Goal: Task Accomplishment & Management: Use online tool/utility

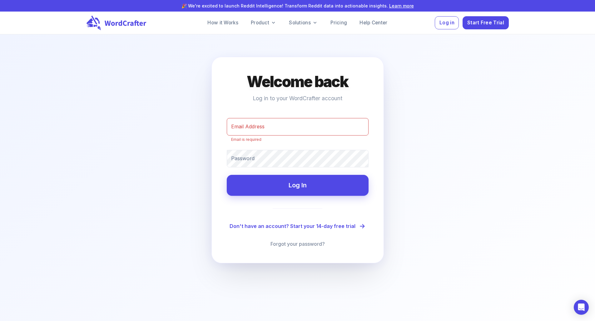
type input "[PERSON_NAME][EMAIL_ADDRESS][DOMAIN_NAME]"
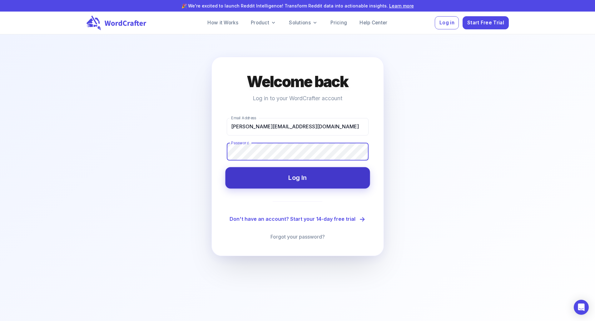
click at [296, 182] on button "Log In" at bounding box center [297, 177] width 145 height 21
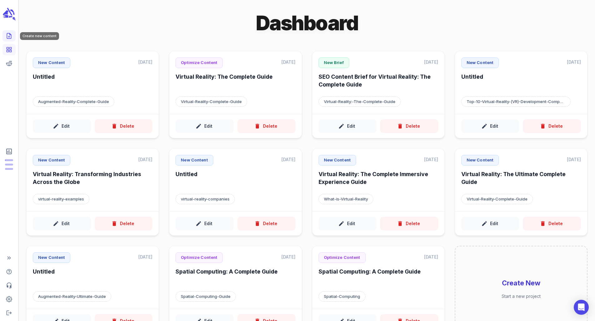
click at [8, 35] on icon "Create new content" at bounding box center [9, 36] width 6 height 6
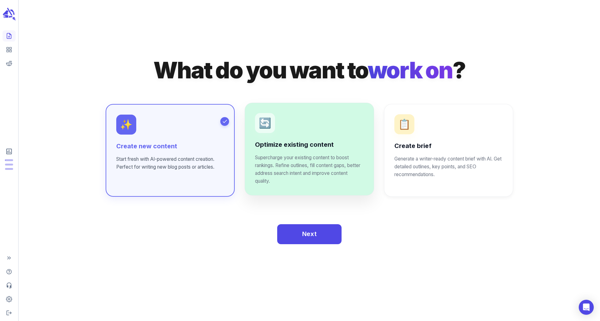
click at [320, 131] on div "🔄 Optimize existing content Supercharge your existing content to boost rankings…" at bounding box center [309, 149] width 108 height 72
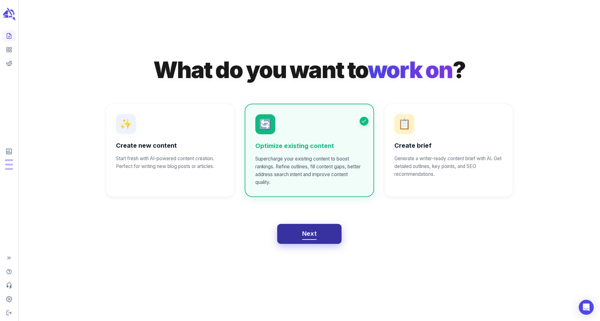
click at [298, 240] on button "Next" at bounding box center [309, 234] width 65 height 20
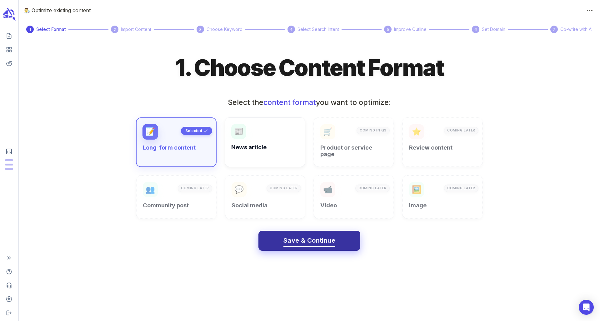
click at [285, 235] on span "Save & Continue" at bounding box center [309, 240] width 52 height 11
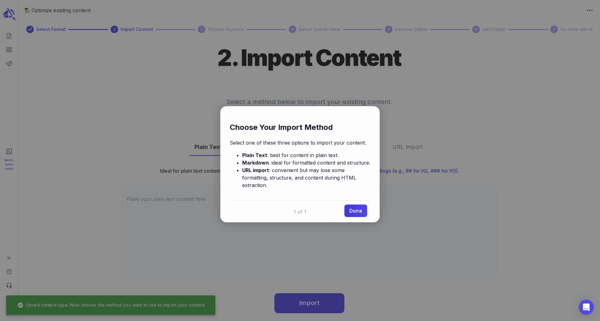
click at [360, 205] on link "Done" at bounding box center [355, 211] width 23 height 12
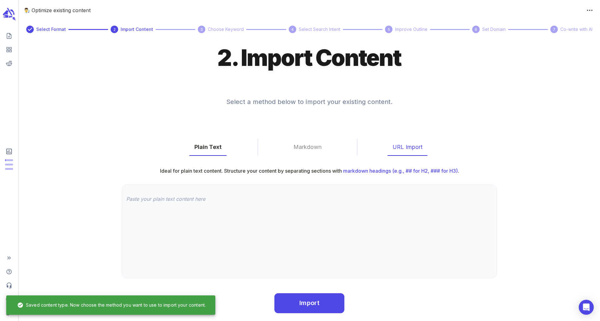
click at [400, 148] on button "URL Import" at bounding box center [407, 147] width 40 height 17
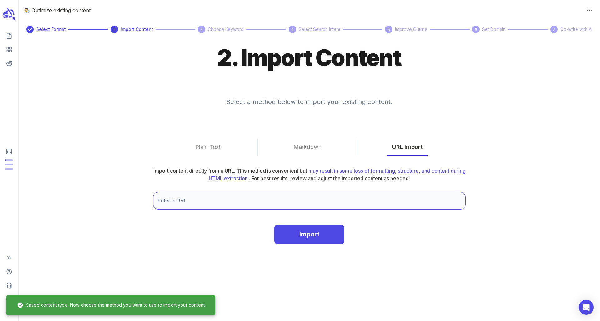
click at [267, 197] on input "Enter a URL" at bounding box center [309, 200] width 312 height 17
paste input "[URL][DOMAIN_NAME]"
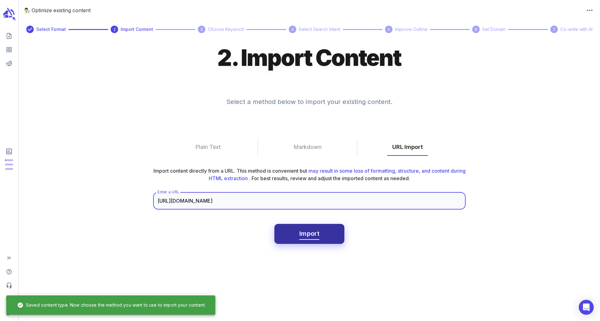
type input "[URL][DOMAIN_NAME]"
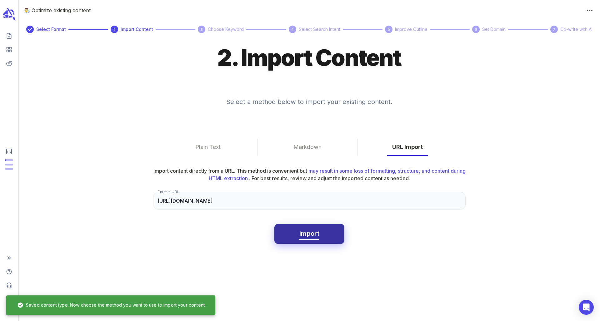
click at [312, 235] on span "Import" at bounding box center [309, 233] width 20 height 11
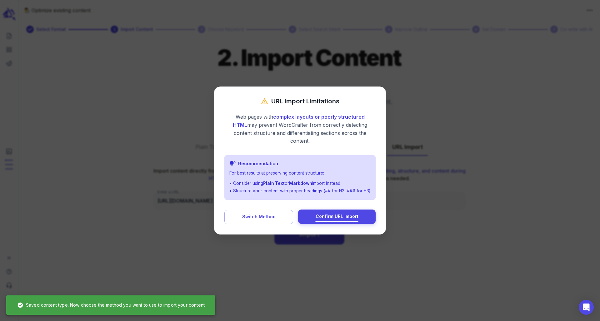
click at [339, 215] on span "Confirm URL Import" at bounding box center [337, 217] width 43 height 8
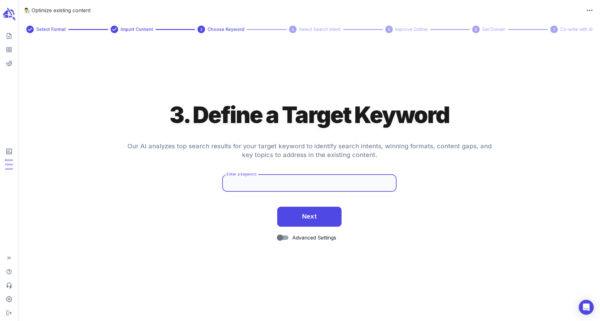
click at [275, 186] on input "Enter a keyword" at bounding box center [309, 182] width 174 height 17
click at [280, 179] on input "Augmented Reality" at bounding box center [309, 182] width 174 height 17
click at [279, 189] on input "Augmented Reality" at bounding box center [309, 182] width 174 height 17
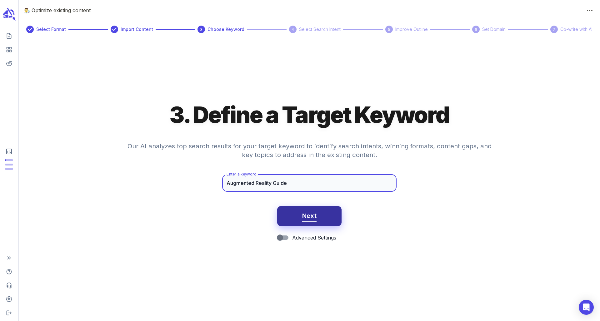
type input "Augmented Reality Guide"
click at [301, 223] on button "Next" at bounding box center [309, 216] width 65 height 20
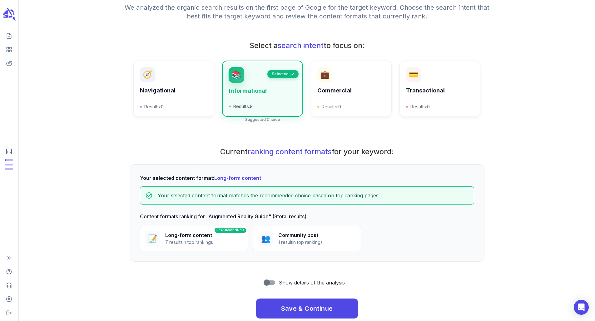
scroll to position [104, 0]
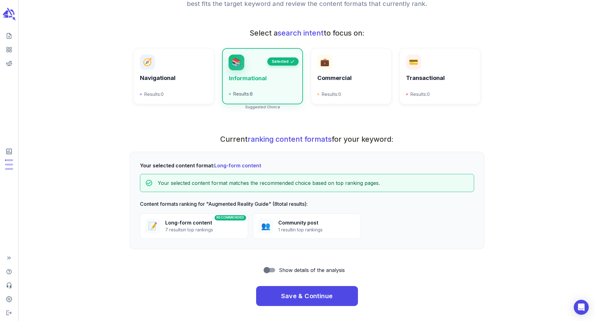
click at [211, 231] on p "7 results in top rankings" at bounding box center [189, 229] width 48 height 7
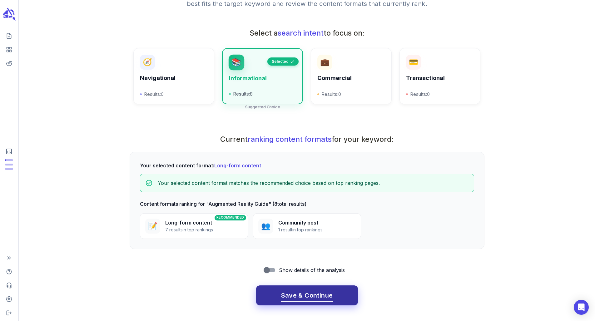
click at [296, 290] on button "Save & Continue" at bounding box center [307, 296] width 102 height 20
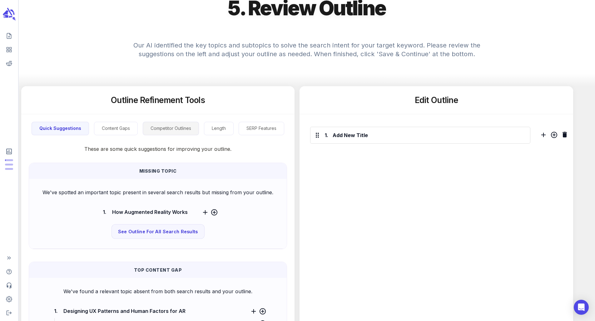
scroll to position [54, 0]
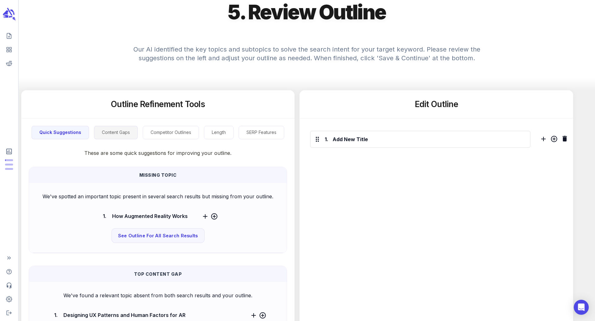
click at [127, 135] on button "Content Gaps" at bounding box center [116, 132] width 44 height 13
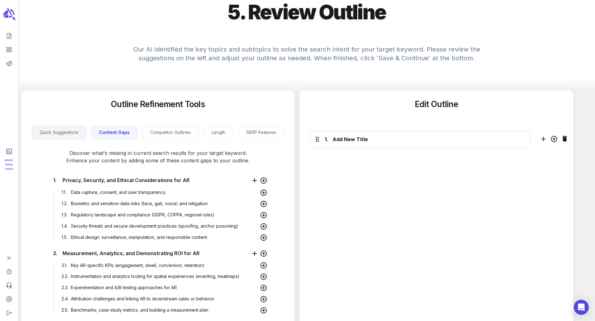
click at [52, 138] on button "Quick Suggestions" at bounding box center [59, 132] width 54 height 13
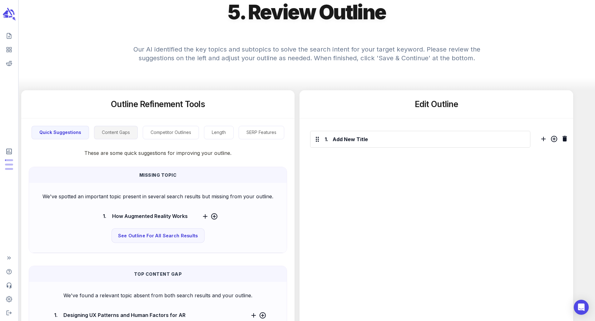
click at [122, 139] on button "Content Gaps" at bounding box center [116, 132] width 44 height 13
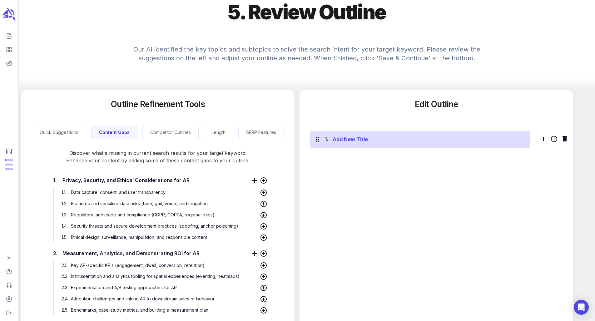
click at [394, 142] on div "Add New Title" at bounding box center [428, 139] width 195 height 10
click at [343, 147] on div "1. Add New Title" at bounding box center [420, 139] width 220 height 17
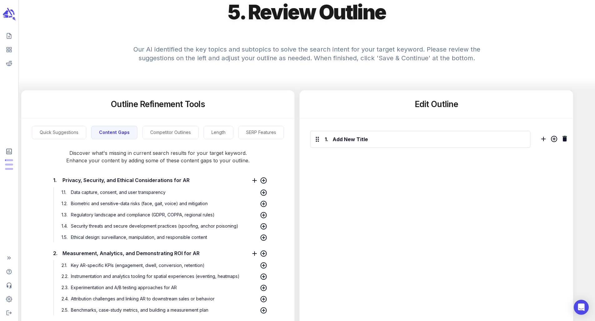
drag, startPoint x: 327, startPoint y: 154, endPoint x: 337, endPoint y: 155, distance: 10.4
click at [327, 154] on div "1. Add New Title" at bounding box center [423, 137] width 233 height 39
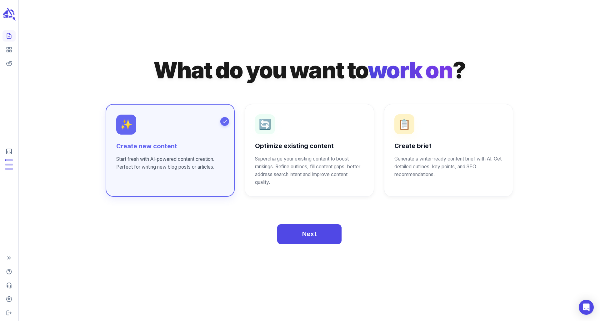
click at [237, 230] on div "Next" at bounding box center [309, 228] width 407 height 32
click at [305, 236] on span "Next" at bounding box center [309, 233] width 15 height 11
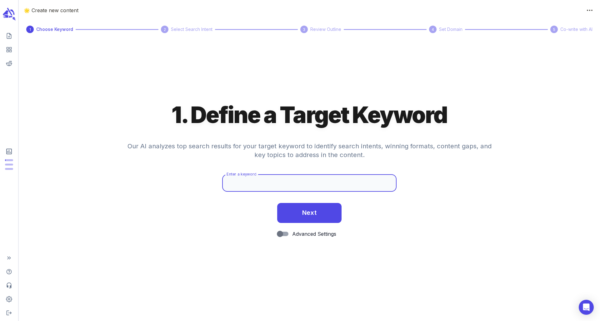
click at [261, 185] on input "Enter a keyword" at bounding box center [309, 182] width 174 height 17
type input "Augmented Reality"
click at [9, 17] on icon "scrollable content" at bounding box center [10, 17] width 3 height 2
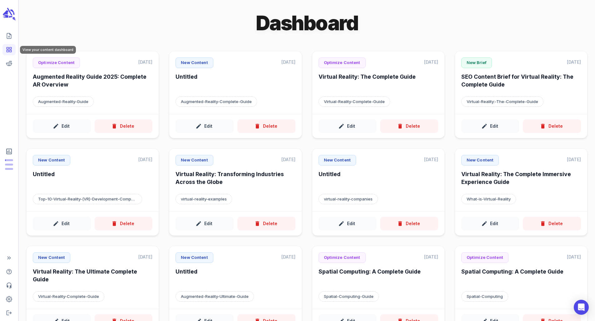
click at [11, 47] on rect "View your content dashboard" at bounding box center [11, 48] width 2 height 2
click at [127, 79] on h6 "Augmented Reality Guide 2025: Complete AR Overview" at bounding box center [93, 80] width 120 height 17
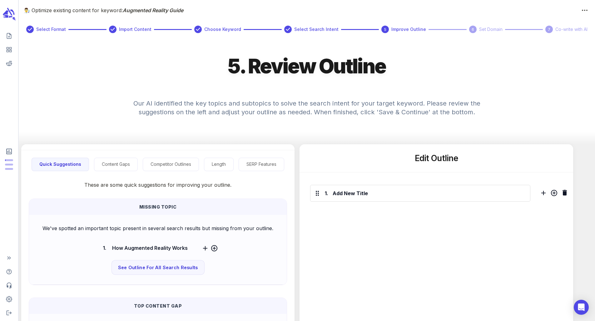
click at [377, 126] on h4 "Our AI identified the key topics and subtopics to solve the search intent for y…" at bounding box center [307, 112] width 375 height 40
click at [425, 164] on h5 "Edit Outline" at bounding box center [436, 158] width 43 height 11
click at [146, 30] on span "Import Content" at bounding box center [135, 29] width 32 height 7
click at [232, 27] on span "Choose Keyword" at bounding box center [222, 29] width 37 height 7
click at [594, 2] on div "👨‍🔬 Optimize existing content for keyword: Augmented Reality Guide Select Forma…" at bounding box center [307, 252] width 576 height 505
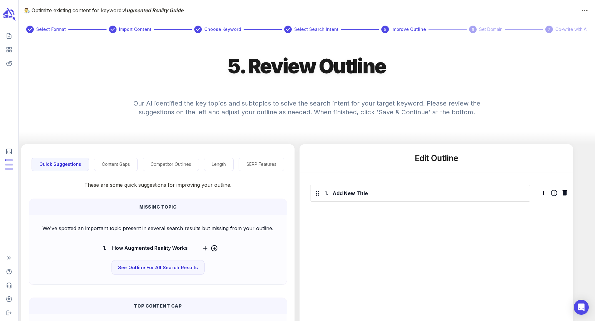
click at [584, 16] on div "Select Format Import Content Choose Keyword Select Search Intent 5 Improve Outl…" at bounding box center [307, 29] width 576 height 27
click at [585, 12] on icon "button" at bounding box center [585, 10] width 6 height 6
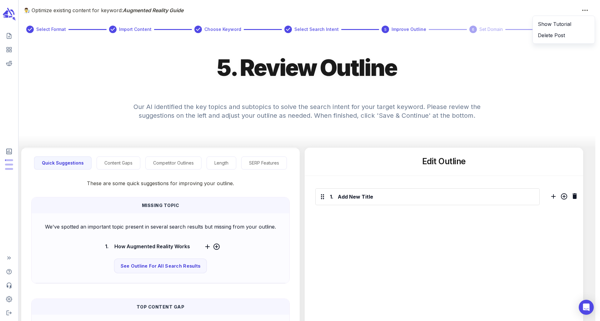
click at [494, 41] on div at bounding box center [300, 160] width 600 height 321
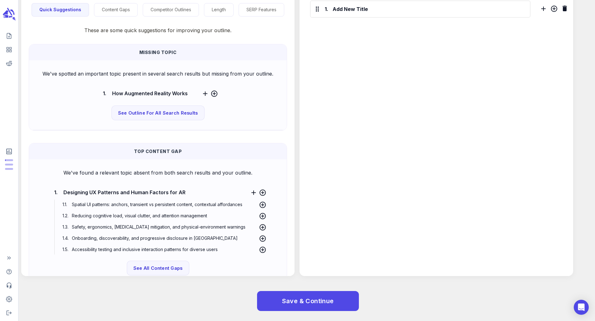
click at [200, 94] on div at bounding box center [208, 93] width 19 height 9
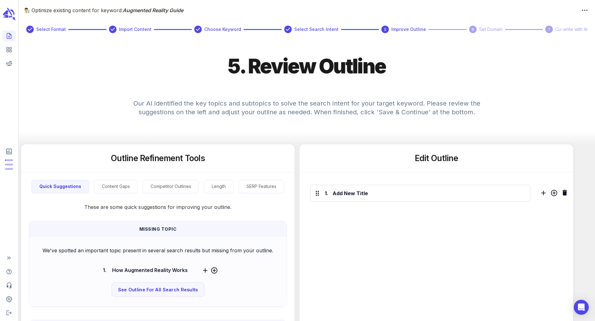
click at [11, 41] on link "Create new content" at bounding box center [8, 35] width 13 height 11
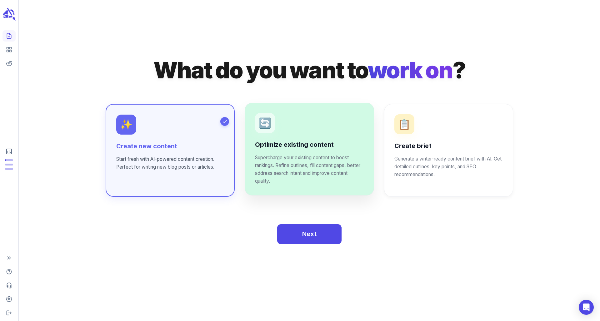
click at [316, 180] on p "Supercharge your existing content to boost rankings. Refine outlines, fill cont…" at bounding box center [309, 169] width 108 height 31
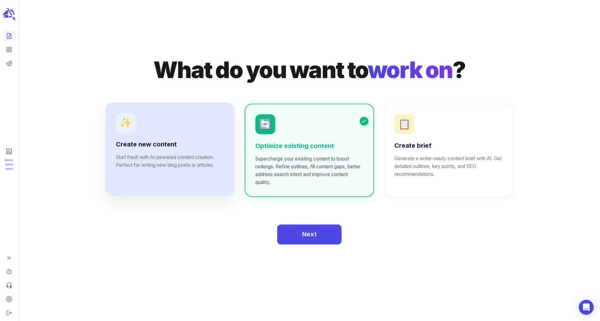
click at [197, 167] on p "Start fresh with AI-powered content creation. Perfect for writing new blog post…" at bounding box center [170, 162] width 108 height 16
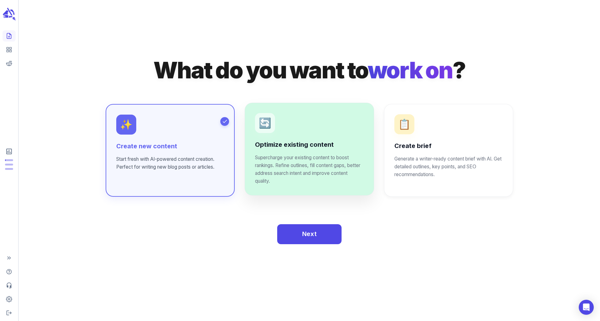
click at [300, 191] on div "🔄 Optimize existing content Supercharge your existing content to boost rankings…" at bounding box center [309, 149] width 129 height 93
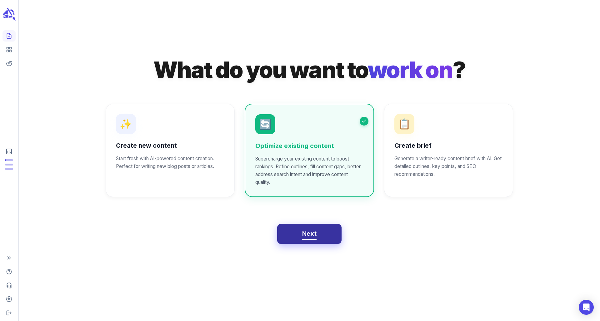
click at [300, 236] on button "Next" at bounding box center [309, 234] width 65 height 20
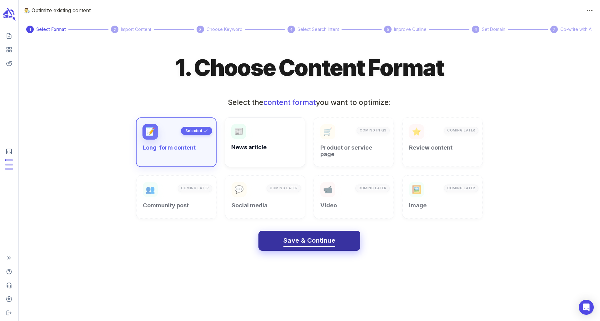
click at [295, 237] on span "Save & Continue" at bounding box center [309, 240] width 52 height 11
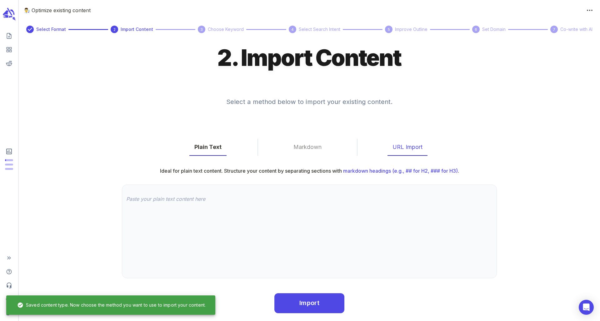
click at [402, 156] on button "URL Import" at bounding box center [407, 147] width 40 height 17
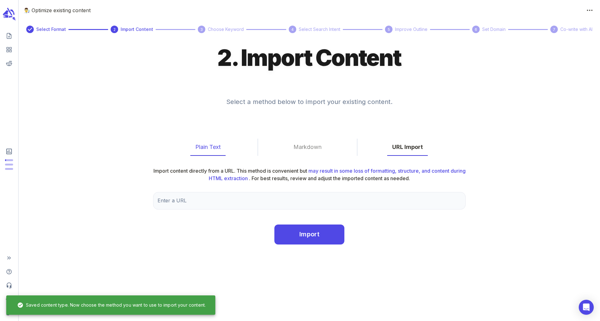
click at [217, 146] on button "Plain Text" at bounding box center [207, 147] width 35 height 17
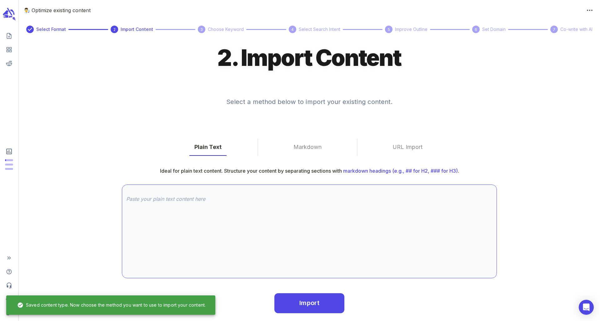
click at [231, 208] on textarea at bounding box center [309, 232] width 366 height 72
paste textarea "Loremipsum Dol Sita co Adip elits Doeiusmod Tempori ut 1530 La etdo magnaaliq e…"
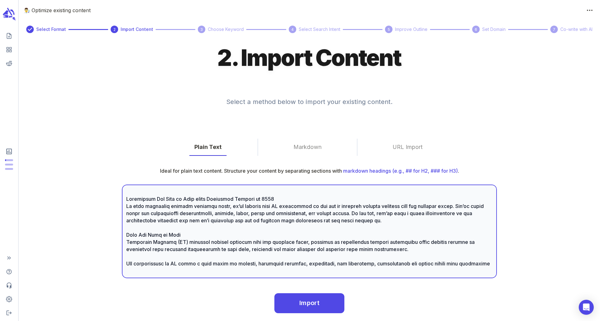
type textarea "Loremipsum Dol Sita co Adip elits Doeiusmod Tempori ut 1530 La etdo magnaaliq e…"
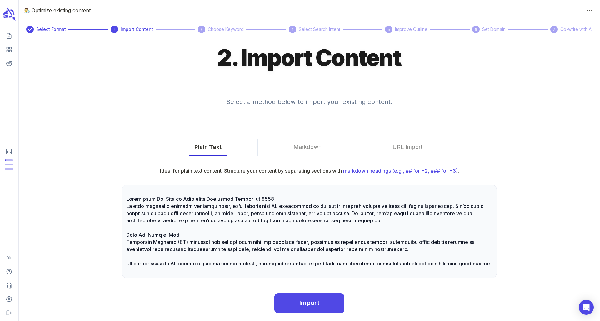
click at [340, 147] on div "Markdown" at bounding box center [307, 147] width 99 height 17
click at [297, 144] on button "Markdown" at bounding box center [307, 147] width 38 height 17
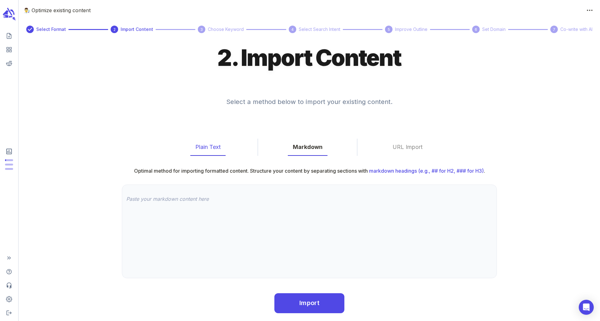
click at [199, 150] on button "Plain Text" at bounding box center [207, 147] width 35 height 17
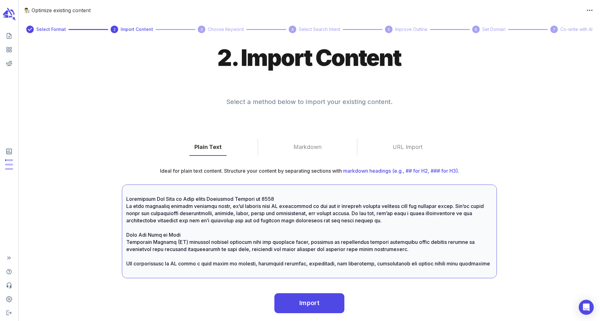
click at [221, 225] on textarea at bounding box center [309, 232] width 366 height 72
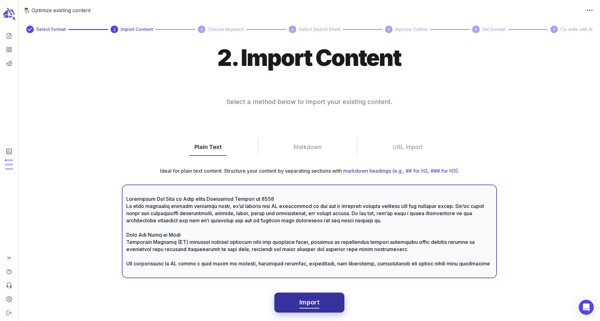
drag, startPoint x: 317, startPoint y: 292, endPoint x: 313, endPoint y: 301, distance: 10.3
click at [317, 292] on div "Import" at bounding box center [309, 300] width 581 height 25
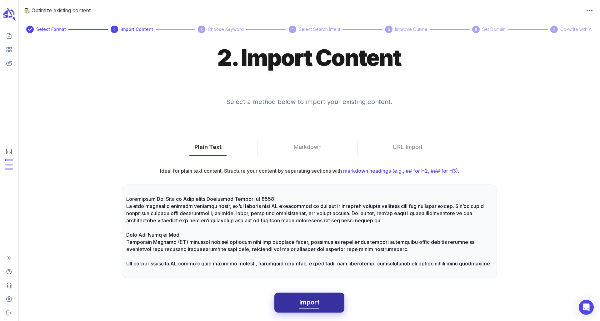
click at [312, 302] on span "Import" at bounding box center [309, 302] width 20 height 11
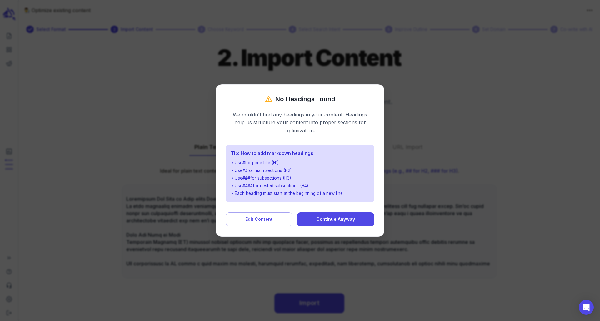
drag, startPoint x: 337, startPoint y: 220, endPoint x: 283, endPoint y: 188, distance: 62.2
click at [284, 187] on div "No Headings Found We couldn't find any headings in your content. Headings help …" at bounding box center [300, 160] width 169 height 152
click at [263, 217] on span "Edit Content" at bounding box center [258, 219] width 27 height 8
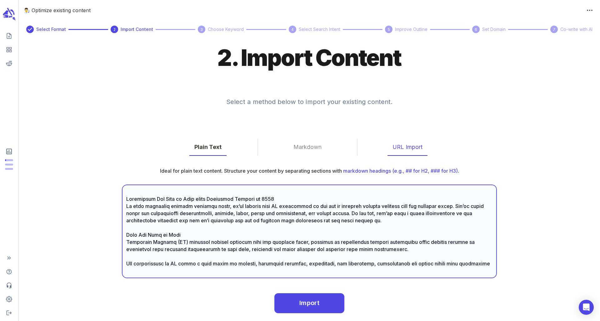
click at [391, 144] on button "URL Import" at bounding box center [407, 147] width 40 height 17
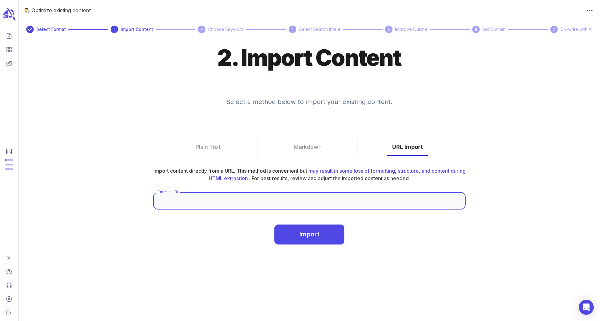
drag, startPoint x: 269, startPoint y: 201, endPoint x: 267, endPoint y: 206, distance: 5.5
click at [267, 206] on input "Enter a URL" at bounding box center [309, 200] width 312 height 17
paste input "[URL][DOMAIN_NAME]"
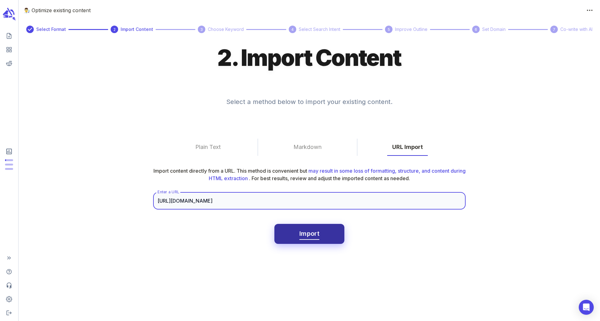
type input "[URL][DOMAIN_NAME]"
click at [315, 239] on span "Import" at bounding box center [309, 233] width 20 height 11
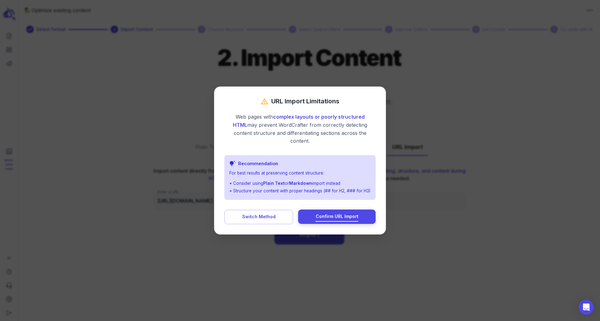
click at [325, 213] on span "Confirm URL Import" at bounding box center [337, 217] width 43 height 8
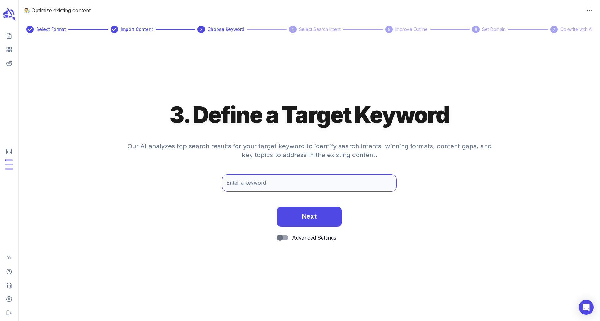
click at [245, 184] on input "Enter a keyword" at bounding box center [309, 182] width 174 height 17
type input "Augmented Reality Guide"
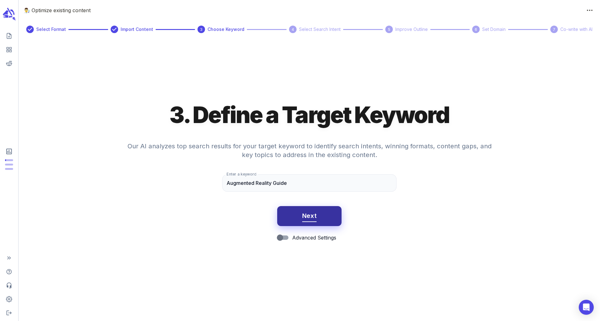
click at [293, 211] on button "Next" at bounding box center [309, 216] width 65 height 20
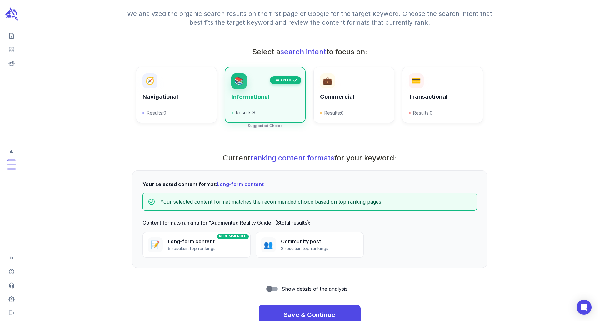
scroll to position [104, 0]
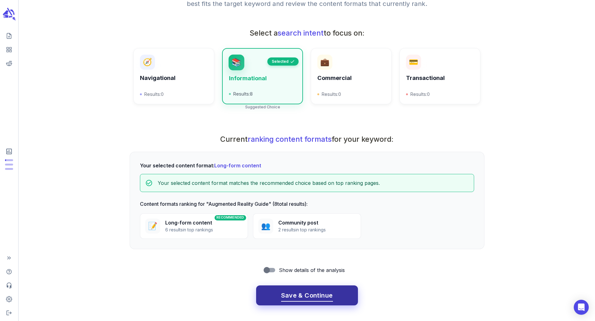
click at [298, 293] on span "Save & Continue" at bounding box center [307, 295] width 52 height 11
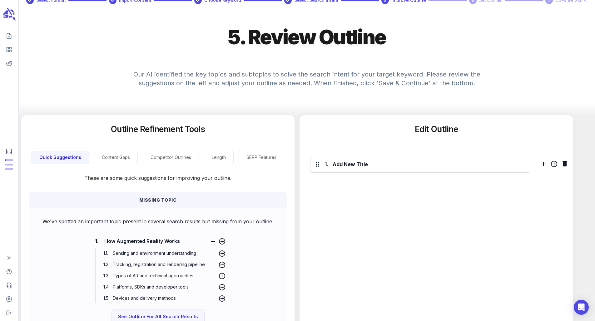
scroll to position [0, 0]
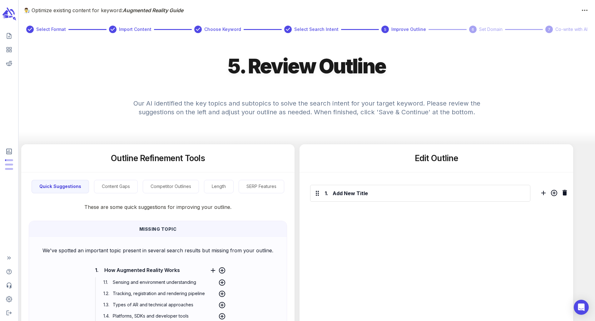
click at [9, 17] on icon "scrollable content" at bounding box center [10, 17] width 3 height 2
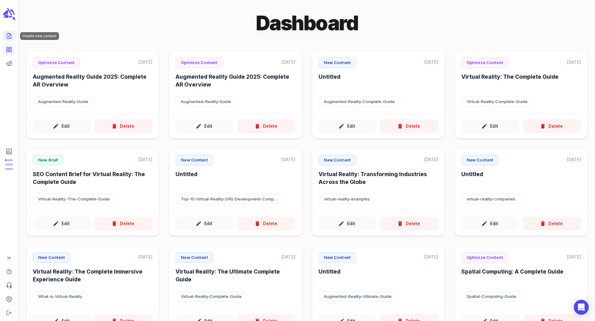
click at [10, 37] on icon "Create new content" at bounding box center [9, 36] width 6 height 6
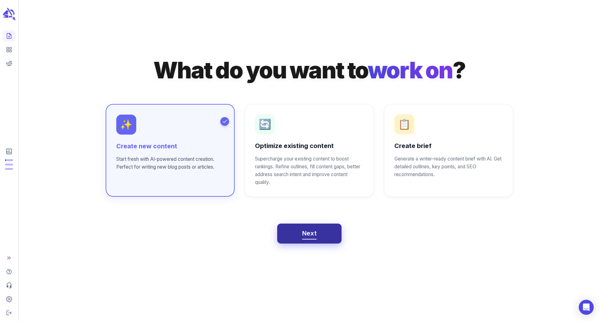
click at [303, 237] on span "Next" at bounding box center [309, 233] width 15 height 11
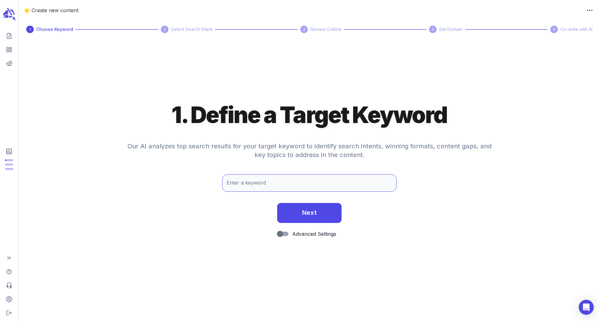
click at [241, 186] on input "Enter a keyword" at bounding box center [309, 182] width 174 height 17
click at [241, 185] on input "Enter a keyword" at bounding box center [309, 182] width 174 height 17
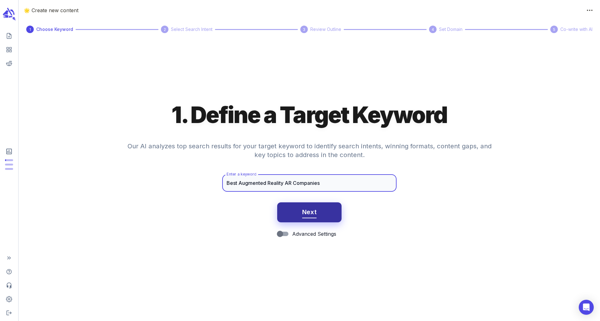
type input "Best Augmented Reality AR Companies"
click at [309, 212] on span "Next" at bounding box center [309, 212] width 15 height 11
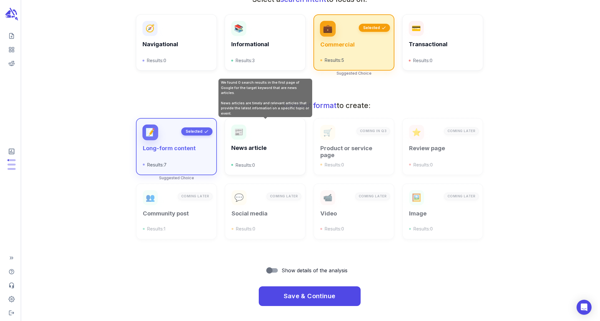
scroll to position [137, 0]
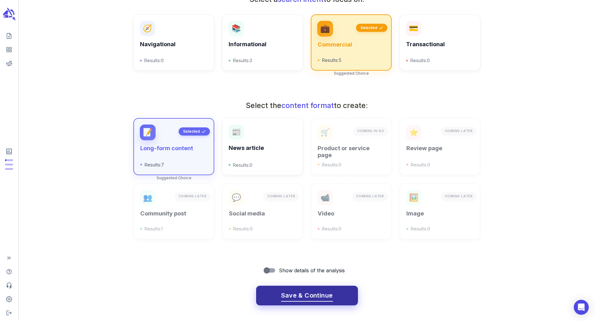
click at [313, 297] on span "Save & Continue" at bounding box center [307, 295] width 52 height 11
